Goal: Task Accomplishment & Management: Complete application form

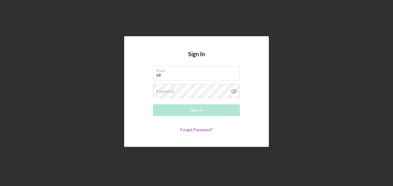
type input "[EMAIL_ADDRESS][DOMAIN_NAME]"
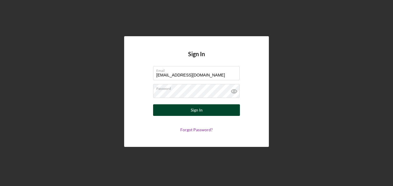
click at [215, 110] on button "Sign In" at bounding box center [196, 110] width 87 height 12
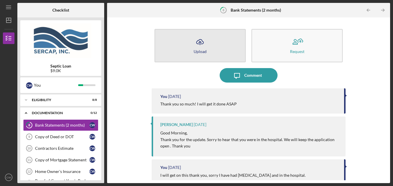
click at [195, 43] on icon "Icon/Upload" at bounding box center [200, 42] width 14 height 14
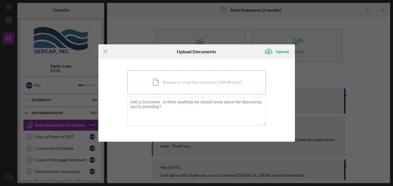
click at [172, 87] on div "Icon/Document Browse or drag files here (max 100MB total) Tap to choose files o…" at bounding box center [196, 82] width 139 height 24
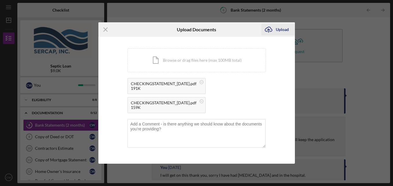
click at [279, 30] on div "Upload" at bounding box center [282, 30] width 13 height 12
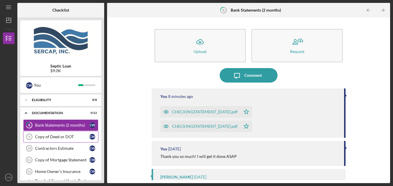
click at [70, 137] on div "Copy of Deed or DOT" at bounding box center [62, 136] width 54 height 5
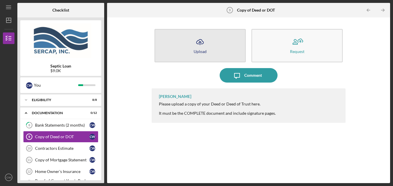
click at [197, 49] on div "Upload" at bounding box center [200, 51] width 13 height 4
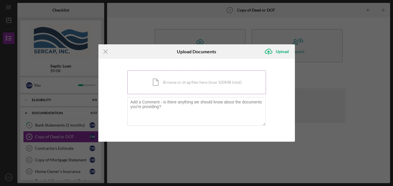
click at [172, 85] on div "Icon/Document Browse or drag files here (max 100MB total) Tap to choose files o…" at bounding box center [196, 82] width 139 height 24
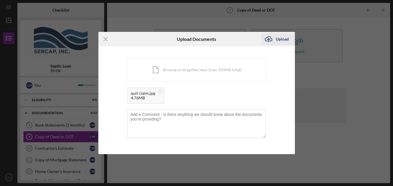
click at [277, 39] on div "Upload" at bounding box center [282, 39] width 13 height 12
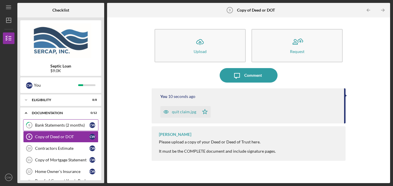
click at [52, 125] on div "Bank Statements (2 months)" at bounding box center [62, 125] width 54 height 5
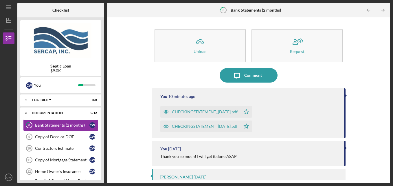
click at [204, 111] on div "CHECKINGSTATEMENT_[DATE].pdf" at bounding box center [205, 111] width 66 height 5
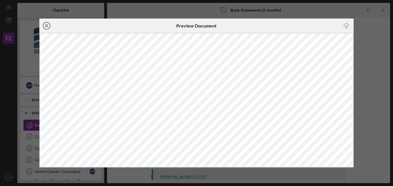
click at [46, 25] on line at bounding box center [46, 25] width 3 height 3
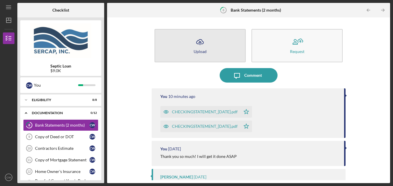
click at [201, 51] on div "Upload" at bounding box center [200, 51] width 13 height 4
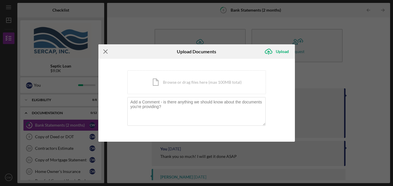
click at [104, 50] on line at bounding box center [106, 52] width 4 height 4
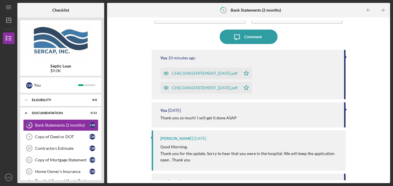
scroll to position [40, 0]
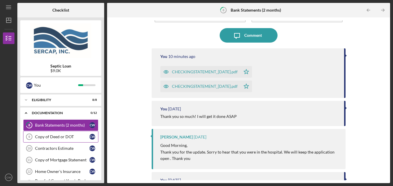
click at [52, 140] on link "Copy of Deed or DOT 9 Copy of Deed or DOT C W" at bounding box center [60, 137] width 75 height 12
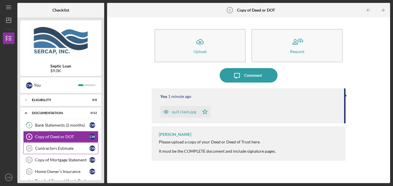
click at [44, 147] on div "Contractors Estimate" at bounding box center [62, 148] width 54 height 5
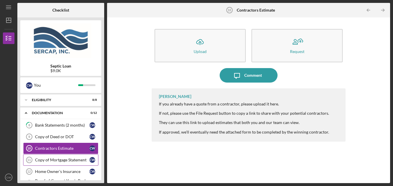
click at [42, 160] on div "Copy of Mortgage Statement" at bounding box center [62, 159] width 54 height 5
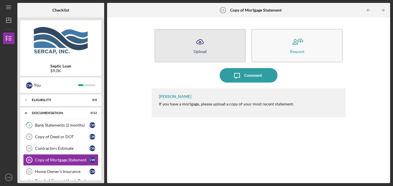
click at [201, 45] on icon "Icon/Upload" at bounding box center [200, 42] width 14 height 14
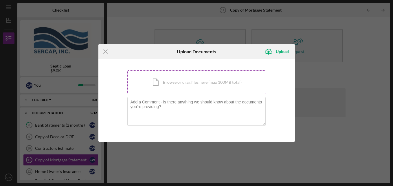
click at [191, 84] on div "Icon/Document Browse or drag files here (max 100MB total) Tap to choose files o…" at bounding box center [196, 82] width 139 height 24
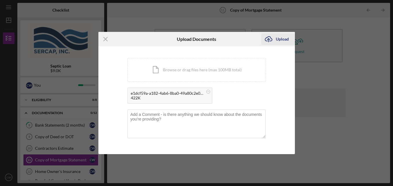
click at [281, 38] on div "Upload" at bounding box center [282, 39] width 13 height 12
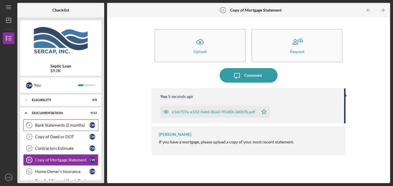
click at [57, 128] on link "8 Bank Statements (2 months) C W" at bounding box center [60, 125] width 75 height 12
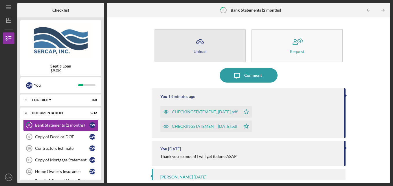
click at [201, 48] on icon "Icon/Upload" at bounding box center [200, 42] width 14 height 14
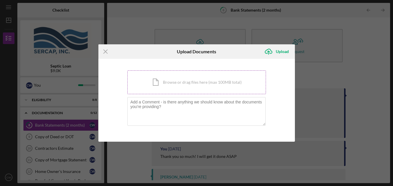
click at [190, 79] on div "Icon/Document Browse or drag files here (max 100MB total) Tap to choose files o…" at bounding box center [196, 82] width 139 height 24
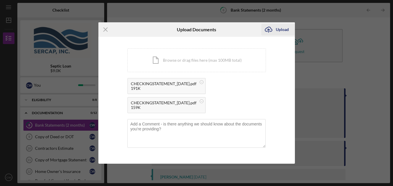
click at [286, 30] on div "Upload" at bounding box center [282, 30] width 13 height 12
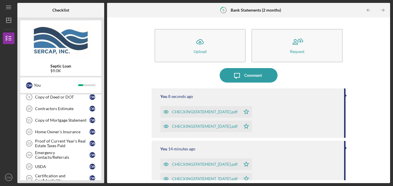
scroll to position [41, 0]
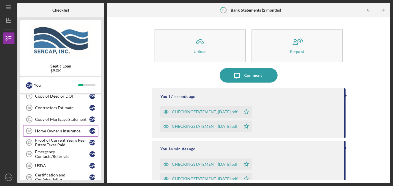
click at [69, 131] on div "Home Owner's Insurance" at bounding box center [62, 131] width 54 height 5
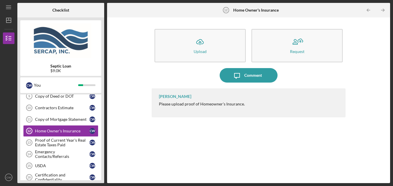
drag, startPoint x: 105, startPoint y: 145, endPoint x: 105, endPoint y: 154, distance: 9.0
click at [105, 154] on div "Checklist Septic Loan $9.0K C W You Icon/Expander Eligibility 8 / 8 Icon/Expand…" at bounding box center [203, 93] width 373 height 180
click at [66, 155] on div "Emergency Contacts/Referrals" at bounding box center [62, 153] width 54 height 9
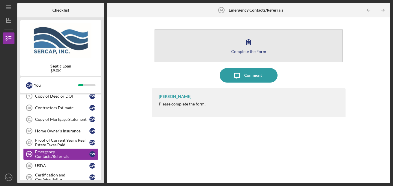
click at [235, 44] on button "Complete the Form Form" at bounding box center [249, 45] width 188 height 33
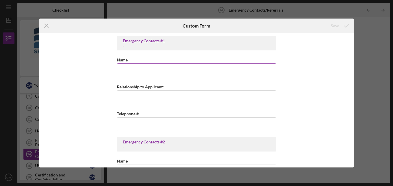
click at [188, 77] on input "Name" at bounding box center [196, 70] width 159 height 14
type input "[PERSON_NAME] [PERSON_NAME]"
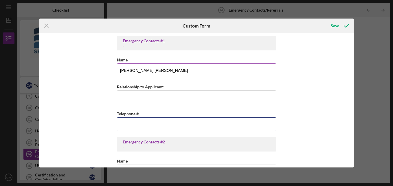
type input "[PHONE_NUMBER]"
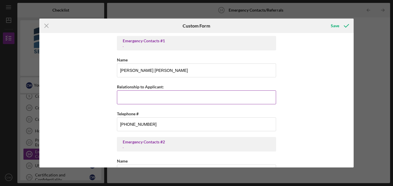
click at [175, 94] on input "Relationship to Applicant:" at bounding box center [196, 97] width 159 height 14
type input "f"
type input "boyfriend"
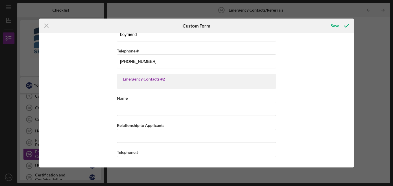
scroll to position [68, 0]
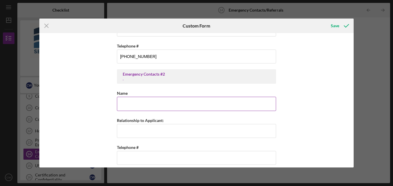
click at [224, 101] on input "Name" at bounding box center [196, 104] width 159 height 14
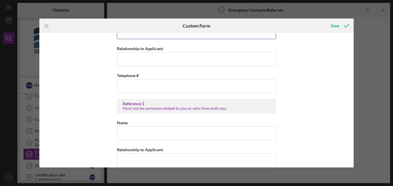
scroll to position [139, 0]
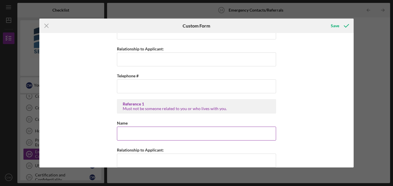
click at [234, 133] on input "Name" at bounding box center [196, 134] width 159 height 14
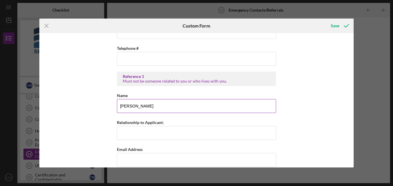
scroll to position [170, 0]
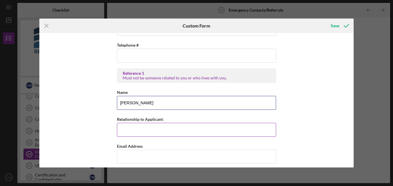
type input "[PERSON_NAME]"
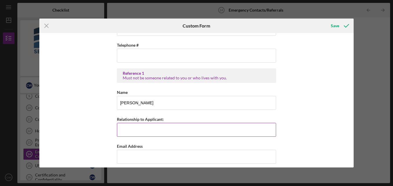
click at [226, 128] on input "Relationship to Applicant:" at bounding box center [196, 130] width 159 height 14
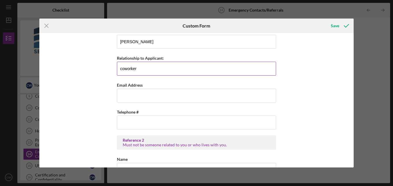
scroll to position [242, 0]
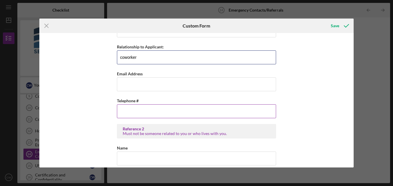
type input "coworker"
click at [223, 118] on input "Telephone #" at bounding box center [196, 111] width 159 height 14
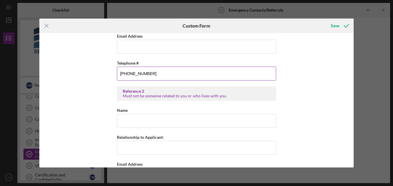
scroll to position [281, 0]
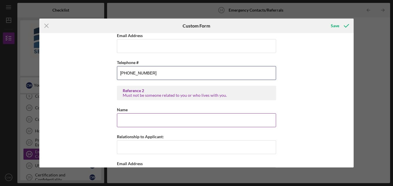
type input "[PHONE_NUMBER]"
click at [245, 120] on input "Name" at bounding box center [196, 120] width 159 height 14
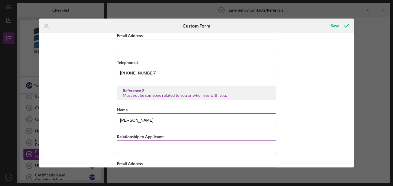
type input "[PERSON_NAME]"
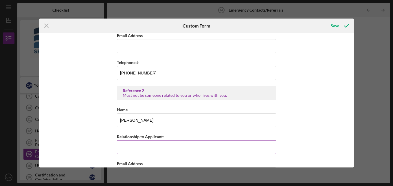
click at [217, 147] on input "Relationship to Applicant:" at bounding box center [196, 147] width 159 height 14
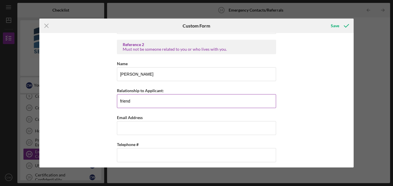
scroll to position [327, 0]
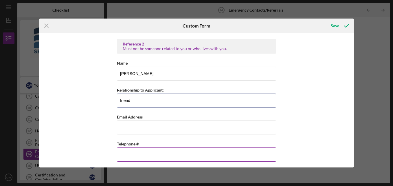
type input "friend"
click at [197, 156] on input "Telephone #" at bounding box center [196, 154] width 159 height 14
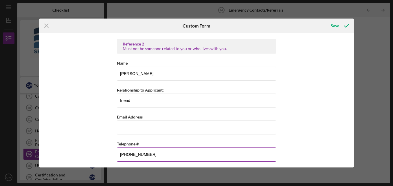
scroll to position [330, 0]
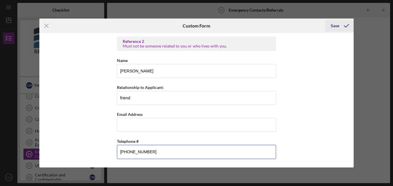
type input "[PHONE_NUMBER]"
click at [334, 26] on div "Save" at bounding box center [335, 26] width 8 height 12
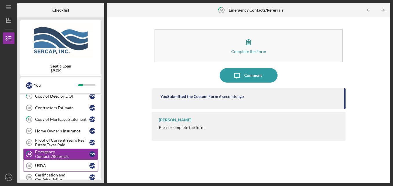
click at [57, 166] on div "USDA" at bounding box center [62, 165] width 54 height 5
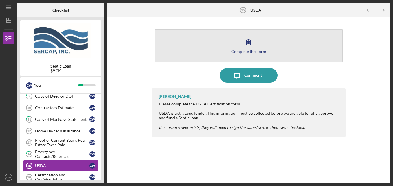
click at [259, 48] on button "Complete the Form Form" at bounding box center [249, 45] width 188 height 33
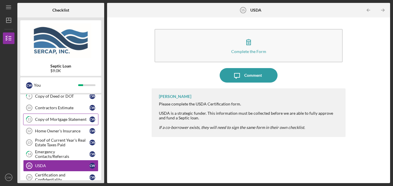
click at [67, 122] on link "11 Copy of Mortgage Statement C W" at bounding box center [60, 119] width 75 height 12
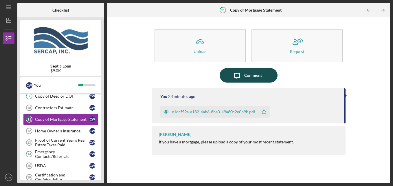
click at [262, 74] on button "Icon/Message Comment" at bounding box center [249, 75] width 58 height 14
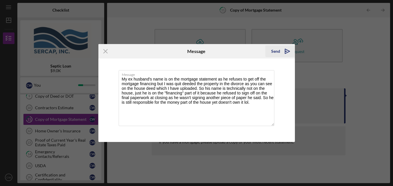
type textarea "My ex husband's name is on the mortgage statement as he refuses to get off the …"
click at [278, 54] on div "Send" at bounding box center [275, 51] width 9 height 12
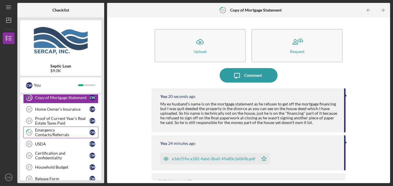
scroll to position [64, 0]
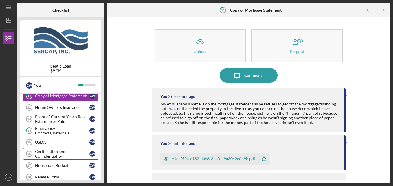
click at [71, 153] on div "Certification and Confidentiality" at bounding box center [62, 153] width 54 height 9
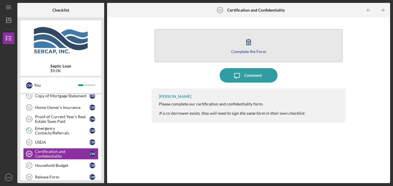
click at [254, 46] on icon "button" at bounding box center [248, 42] width 14 height 14
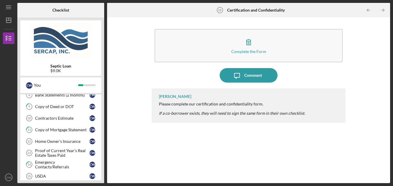
scroll to position [30, 0]
